Goal: Task Accomplishment & Management: Use online tool/utility

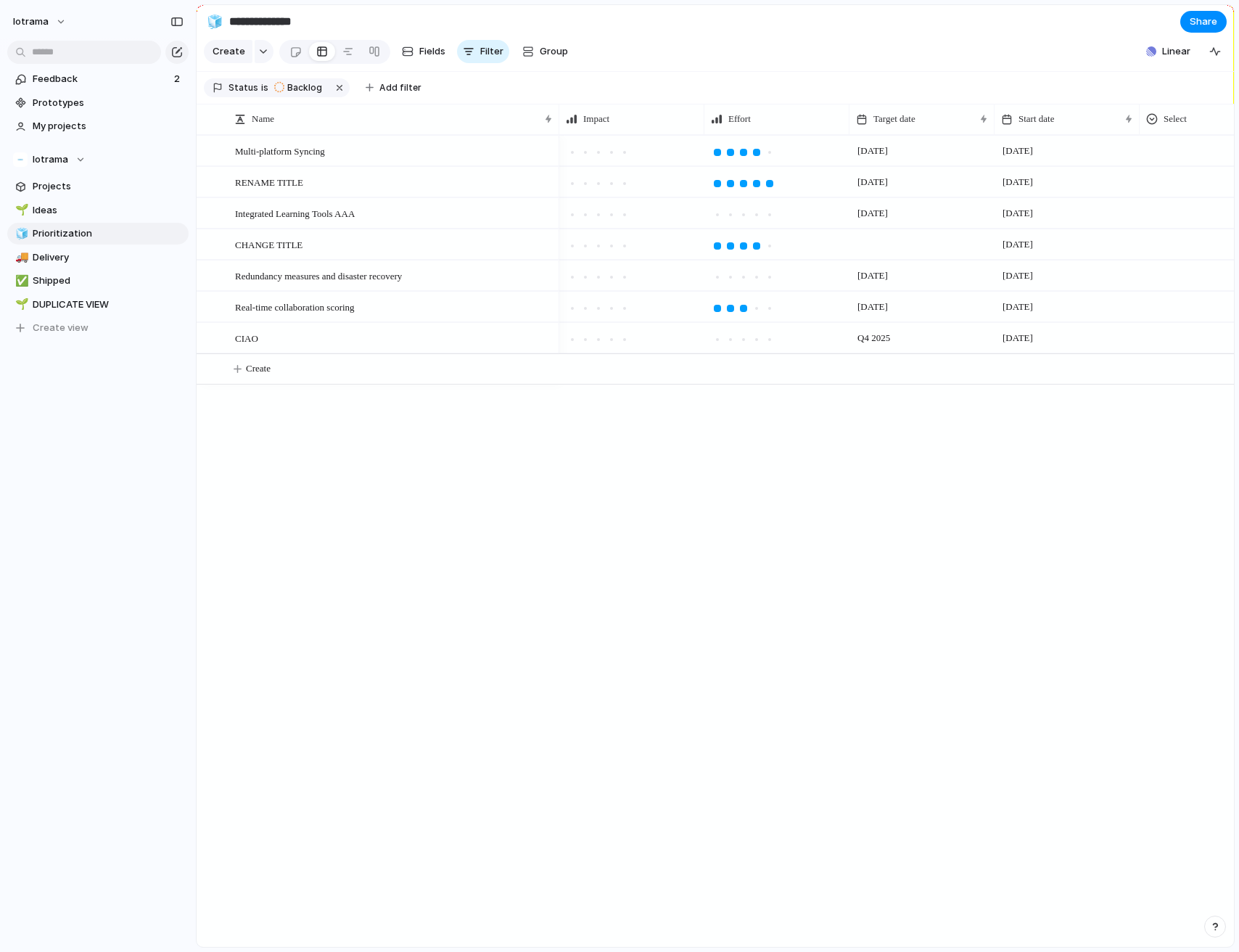
scroll to position [0, 232]
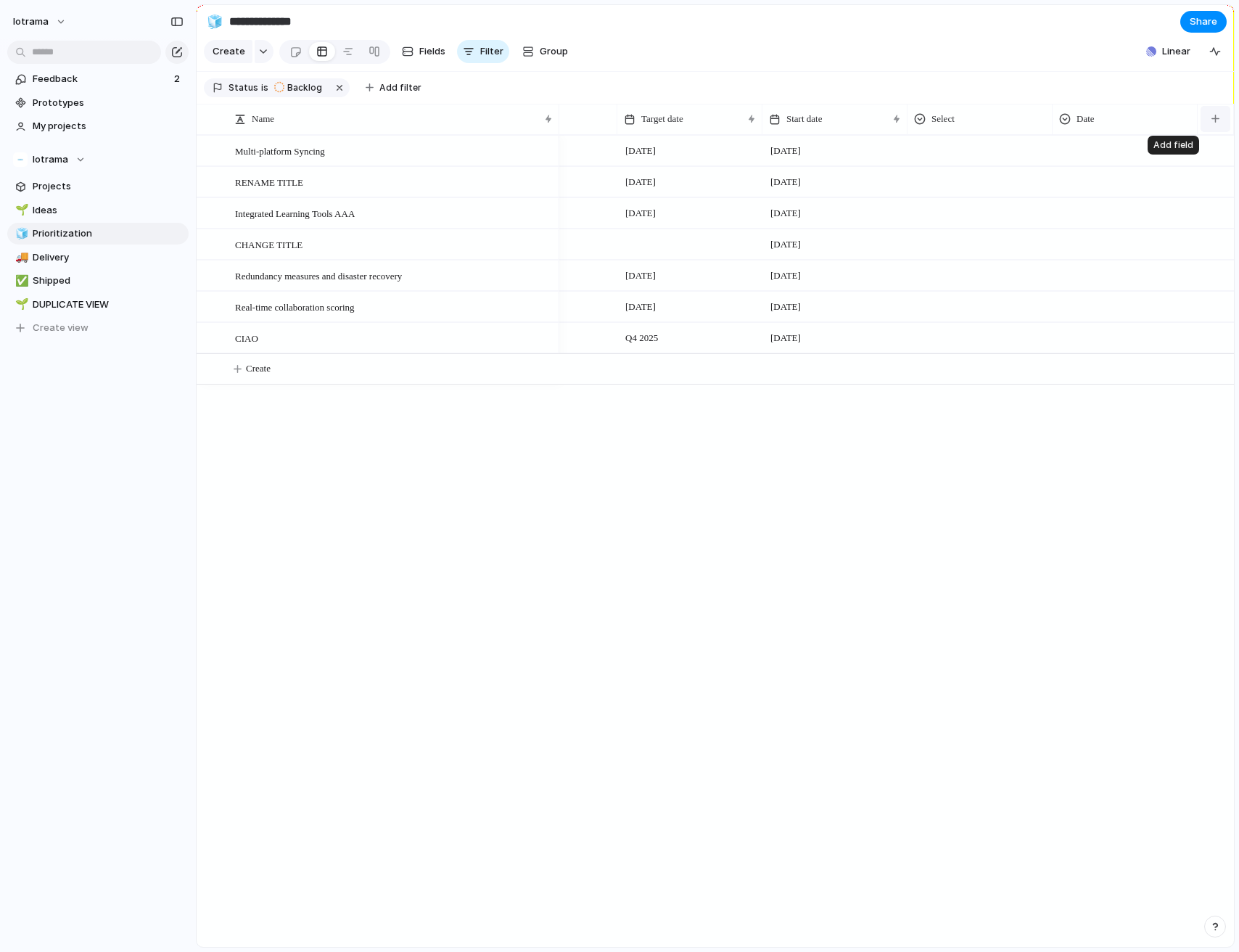
click at [1221, 132] on button "button" at bounding box center [1215, 119] width 30 height 26
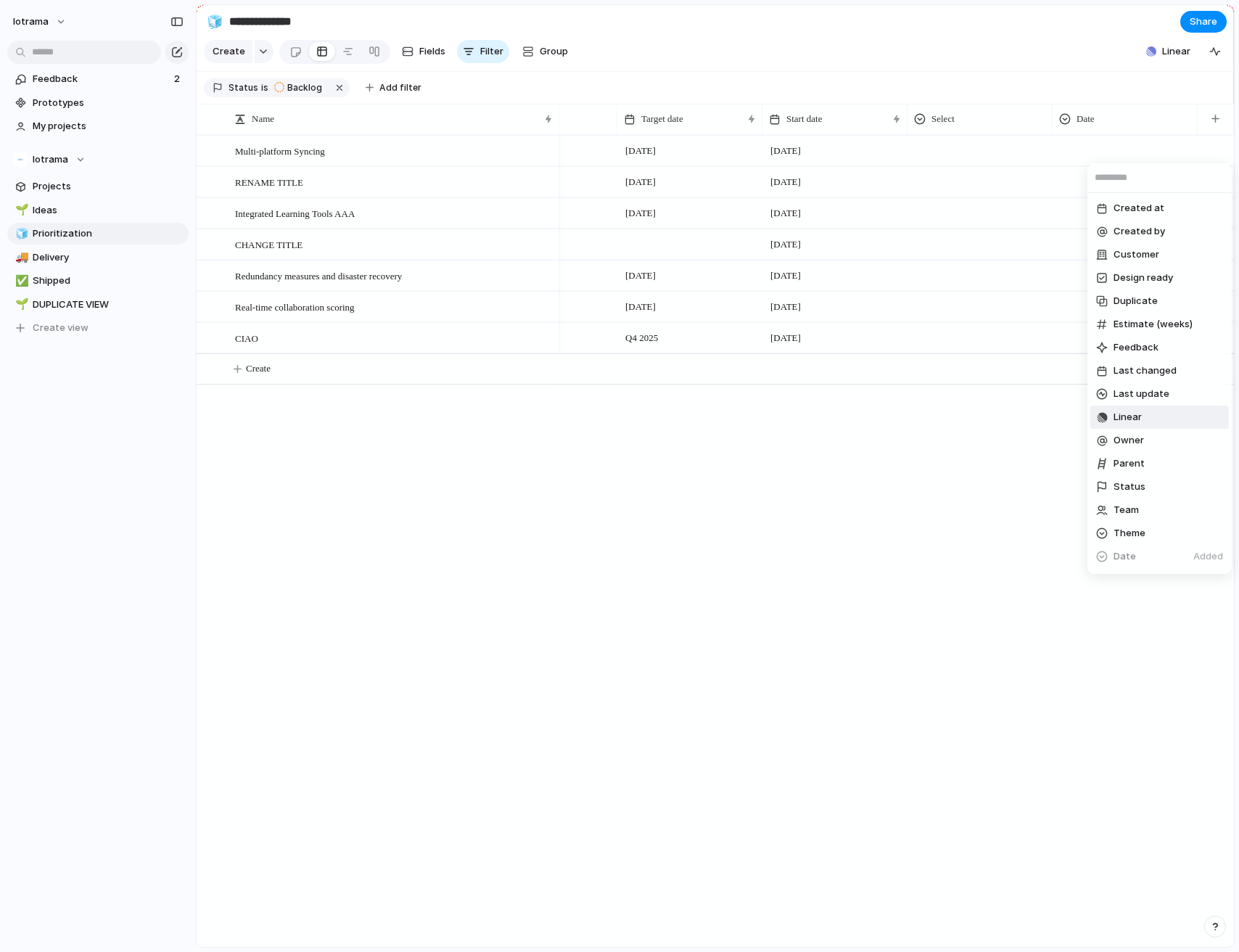
scroll to position [137, 0]
click at [1128, 564] on span "Create new field" at bounding box center [1152, 558] width 77 height 15
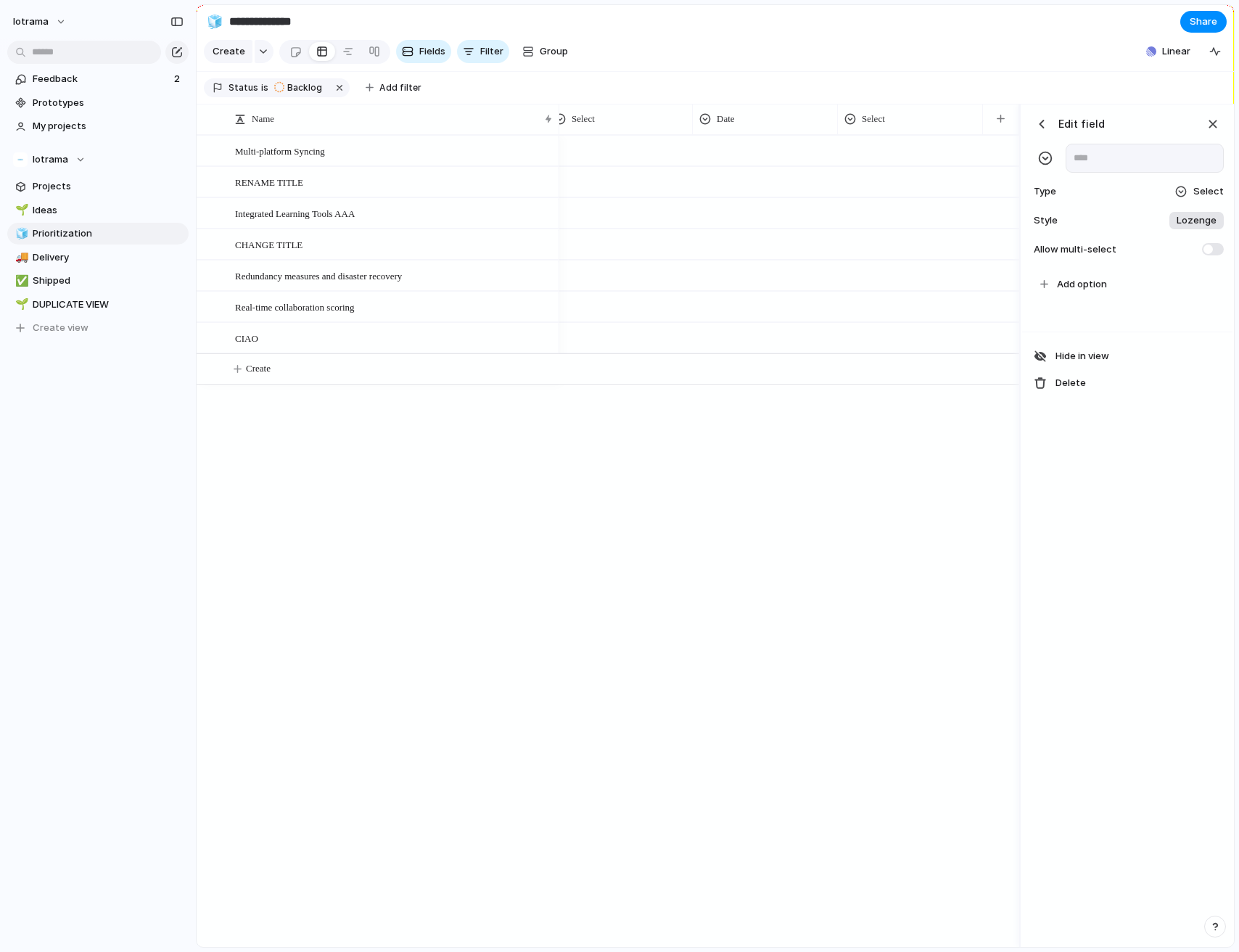
scroll to position [0, 592]
click at [1213, 132] on div "button" at bounding box center [1213, 124] width 16 height 16
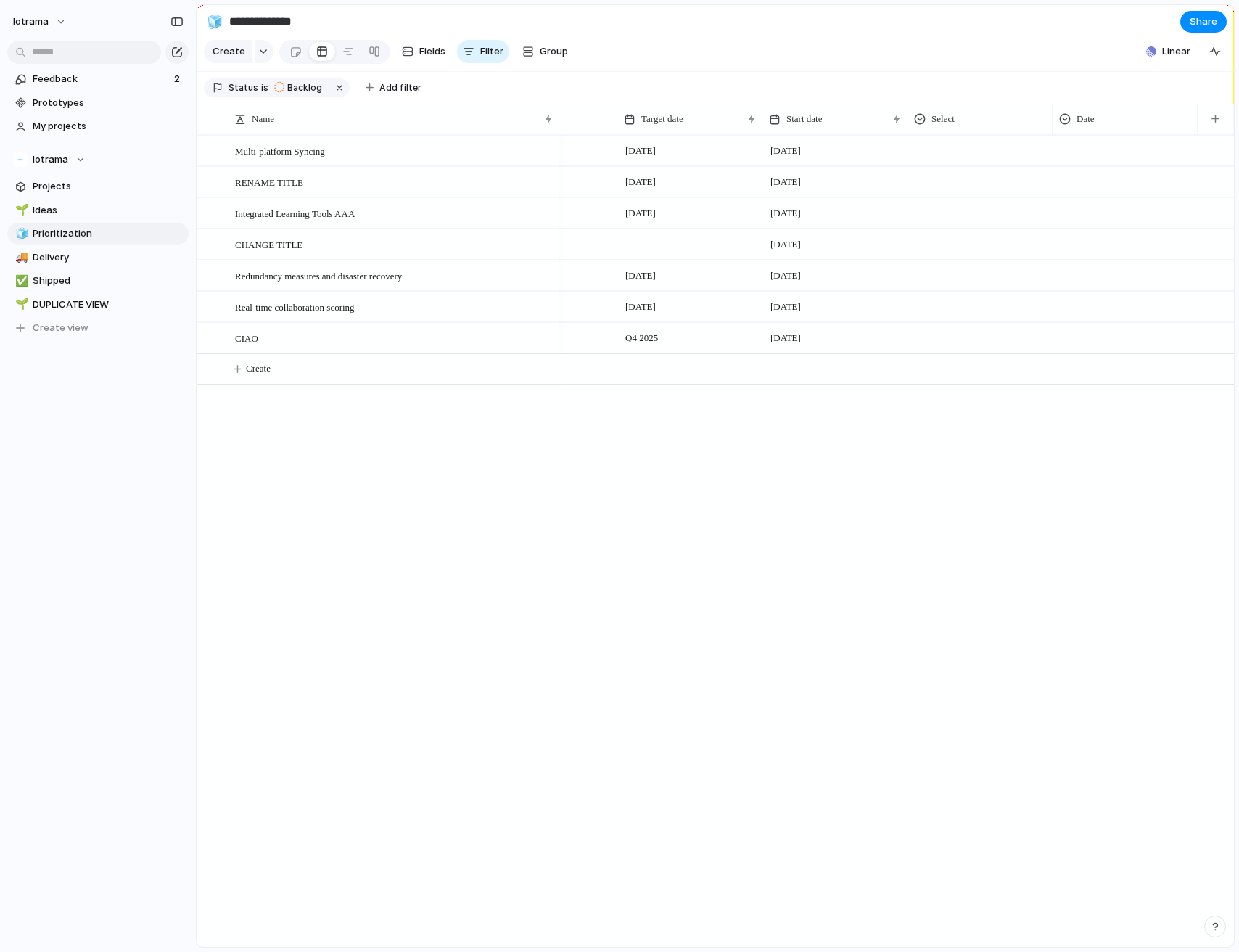
scroll to position [0, 232]
click at [1126, 126] on div "Date" at bounding box center [1124, 119] width 131 height 15
click at [1117, 176] on li "Modify" at bounding box center [1112, 178] width 107 height 23
click at [1212, 132] on div "button" at bounding box center [1213, 124] width 16 height 16
click at [1207, 132] on button "button" at bounding box center [1215, 119] width 30 height 26
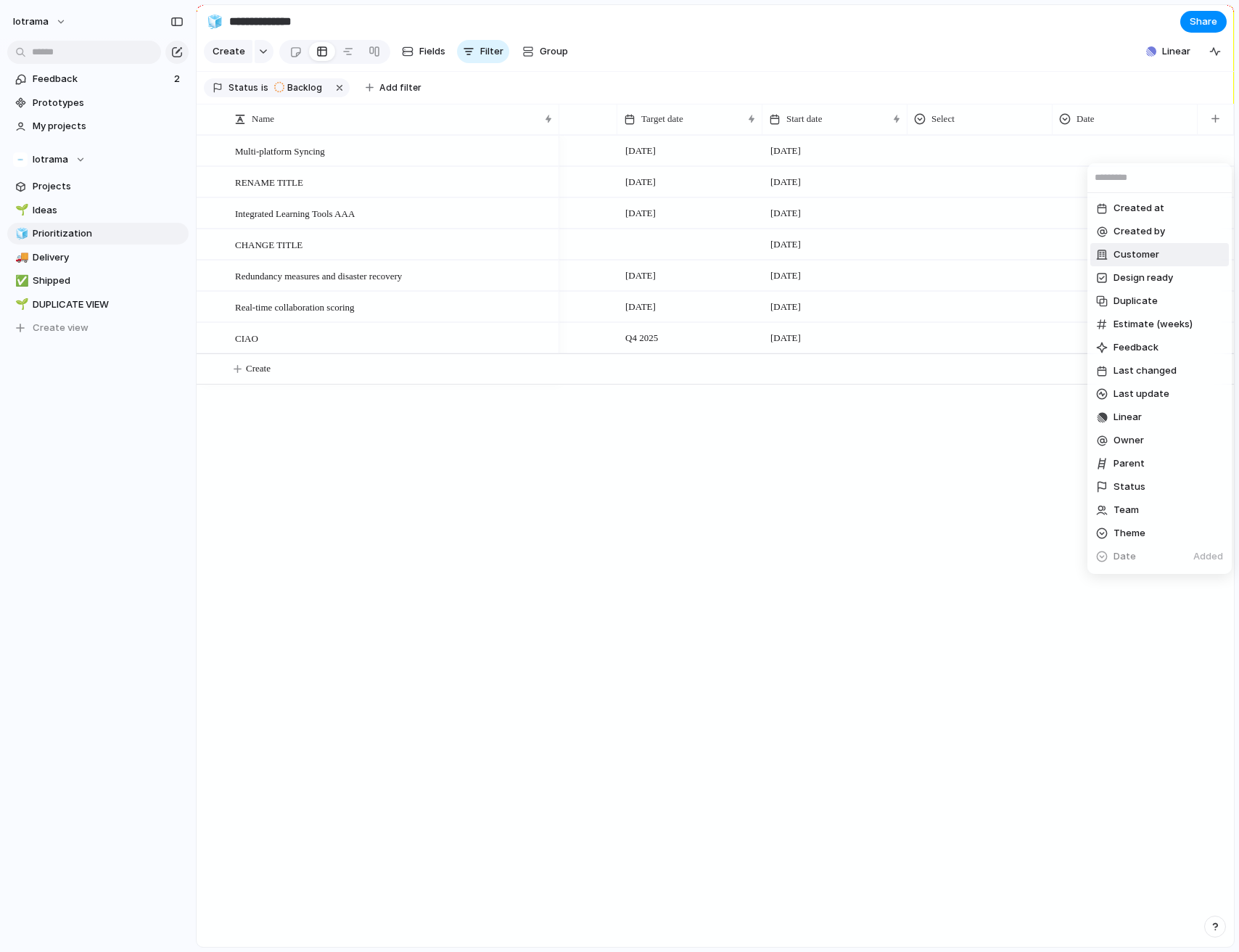
click at [849, 595] on div "Created at Created by Customer Design ready Duplicate Estimate (weeks) Feedback…" at bounding box center [619, 476] width 1239 height 952
